Goal: Task Accomplishment & Management: Manage account settings

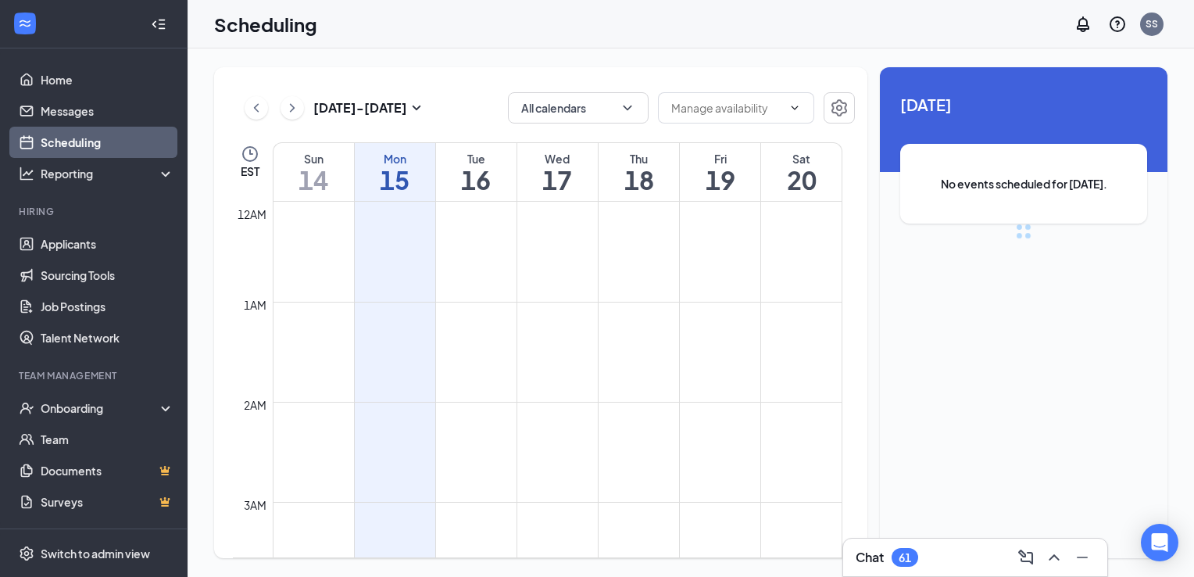
scroll to position [768, 0]
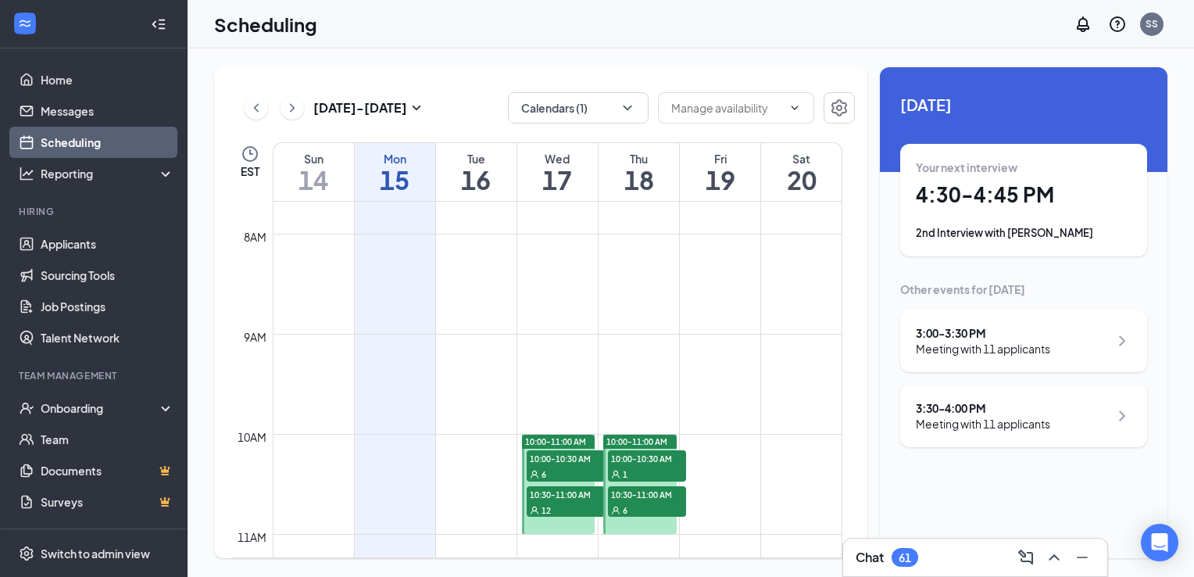
click at [938, 565] on div "Chat 61" at bounding box center [975, 557] width 239 height 25
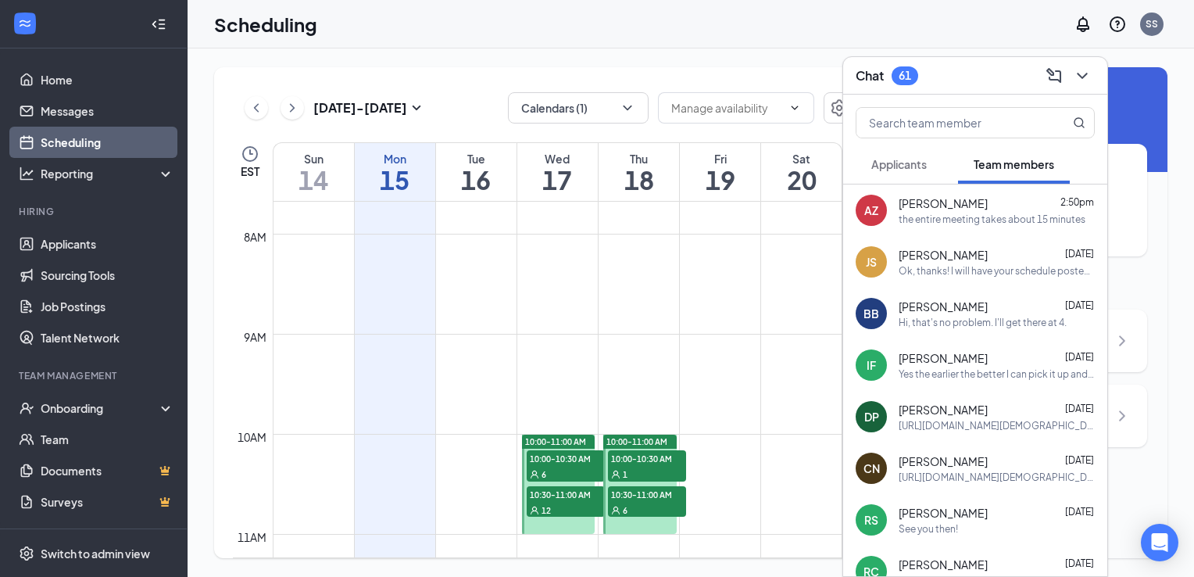
click at [892, 167] on span "Applicants" at bounding box center [898, 164] width 55 height 14
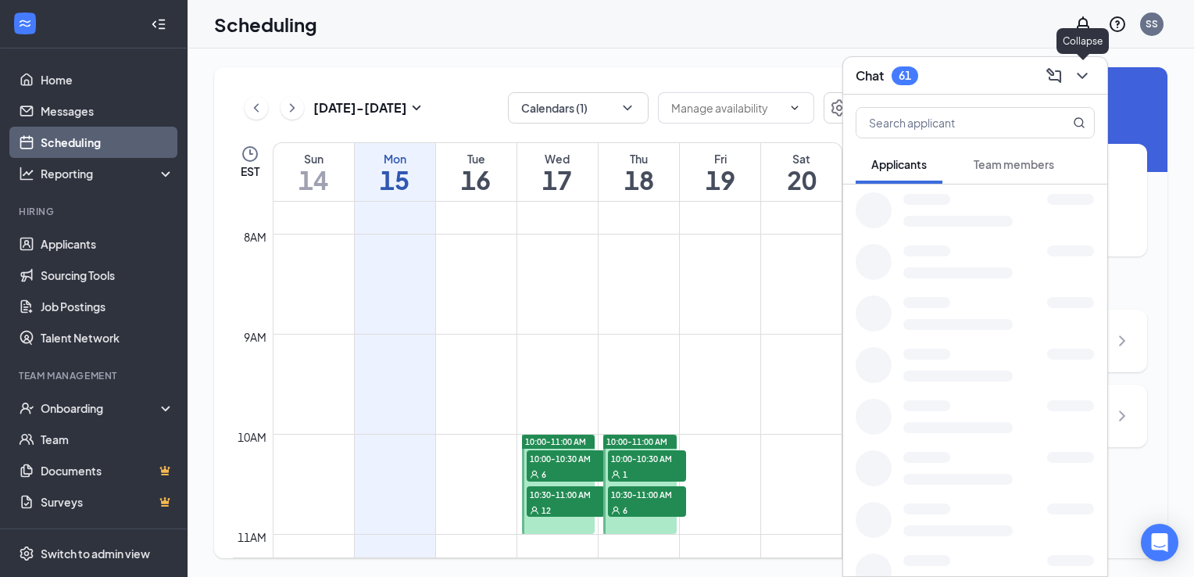
click at [1077, 80] on icon "ChevronDown" at bounding box center [1082, 75] width 19 height 19
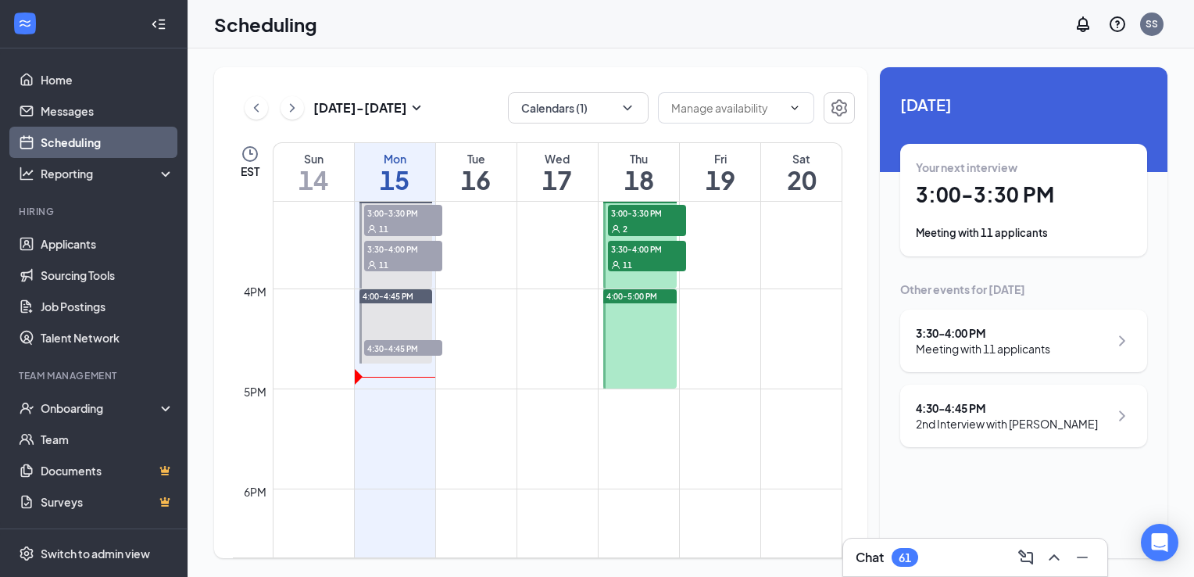
scroll to position [1513, 0]
click at [875, 558] on h3 "Chat" at bounding box center [870, 556] width 28 height 17
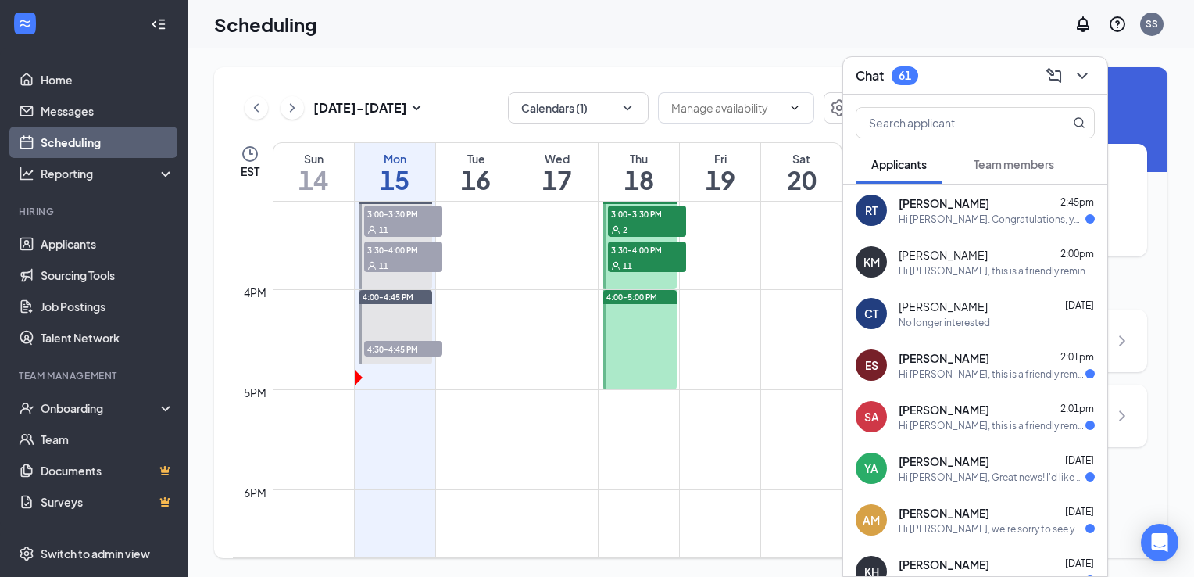
click at [1004, 163] on span "Team members" at bounding box center [1014, 164] width 80 height 14
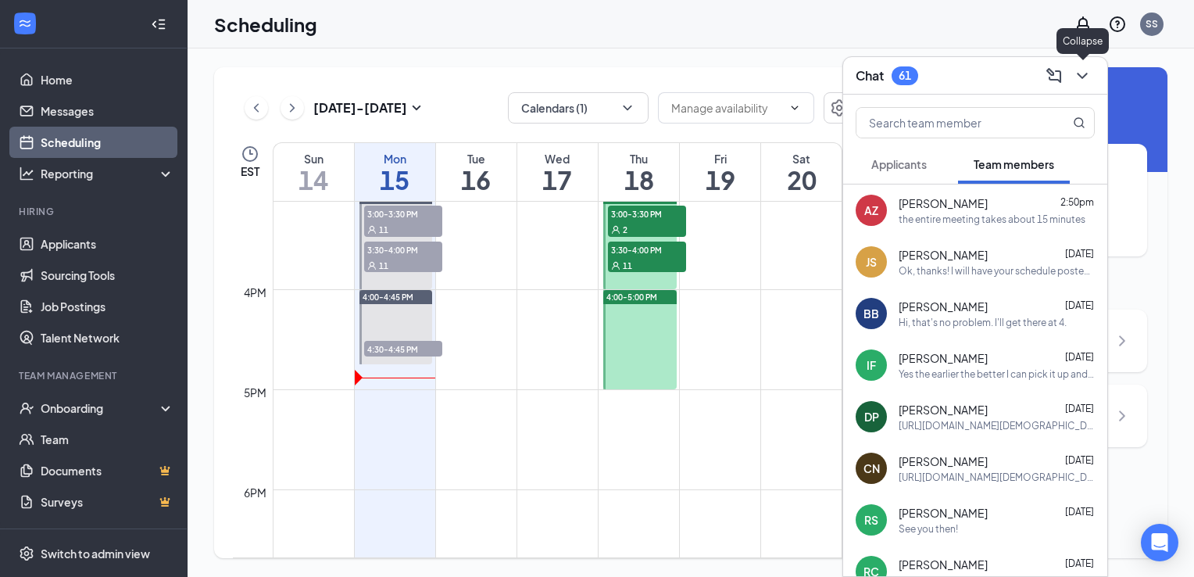
click at [1083, 77] on icon "ChevronDown" at bounding box center [1082, 76] width 10 height 6
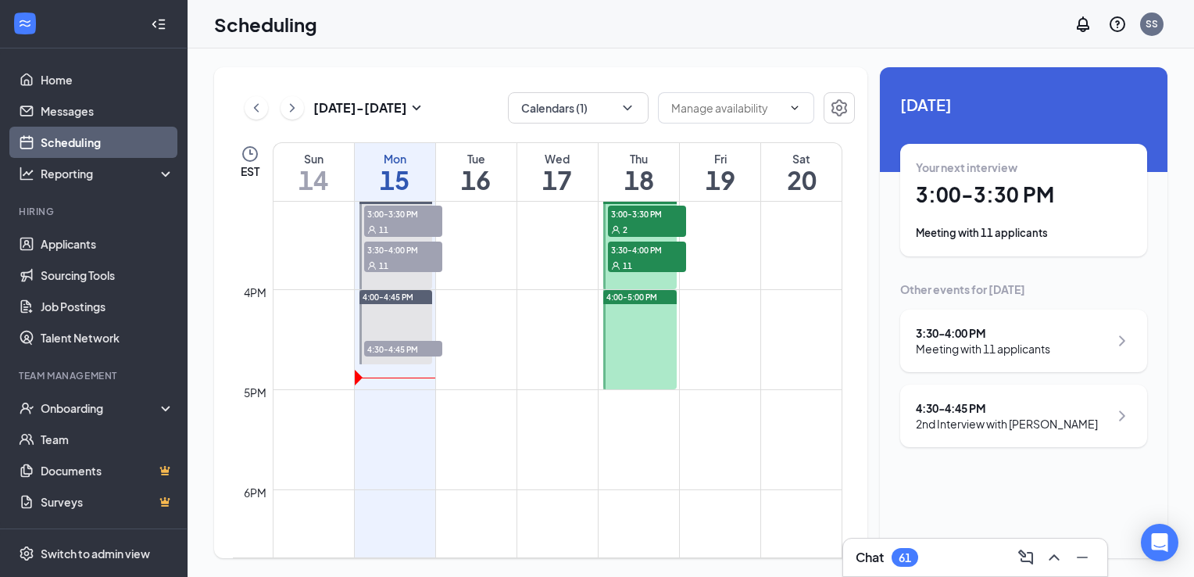
click at [431, 348] on span "4:30-4:45 PM" at bounding box center [403, 349] width 78 height 16
